Goal: Task Accomplishment & Management: Complete application form

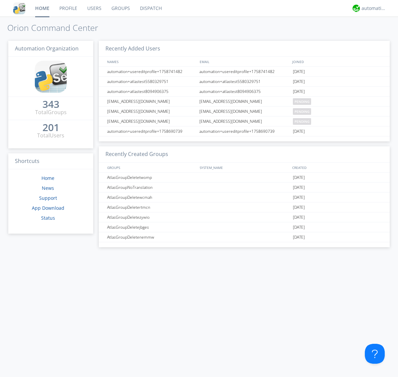
click at [94, 8] on link "Users" at bounding box center [94, 8] width 24 height 17
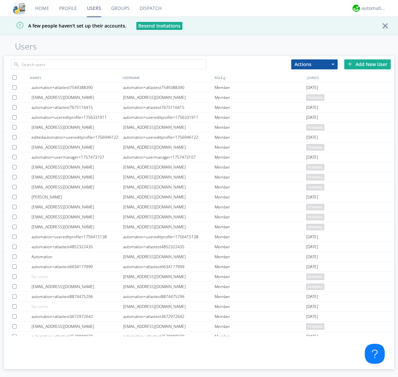
click at [368, 64] on div "Add New User" at bounding box center [367, 64] width 46 height 10
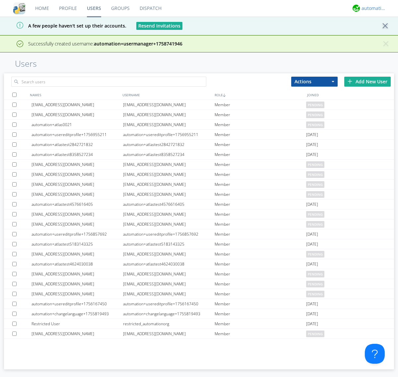
click at [372, 8] on div "automation+atlas" at bounding box center [374, 8] width 25 height 7
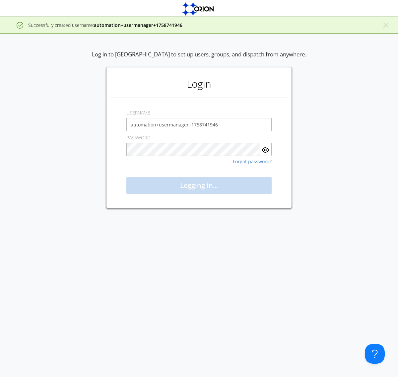
type input "automation+usermanager+1758741946"
